Goal: Transaction & Acquisition: Purchase product/service

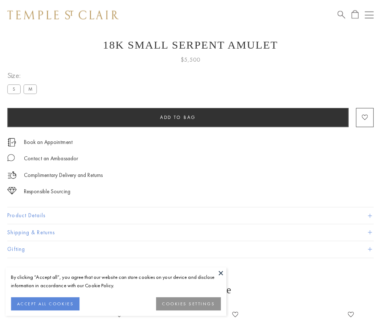
scroll to position [24, 0]
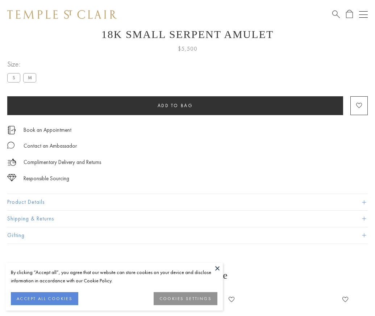
click at [175, 105] on span "Add to bag" at bounding box center [176, 106] width 36 height 6
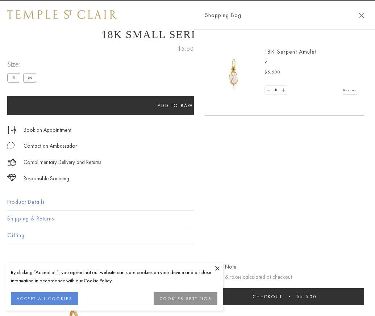
click at [283, 300] on span "Checkout" at bounding box center [268, 297] width 30 height 6
